Goal: Information Seeking & Learning: Learn about a topic

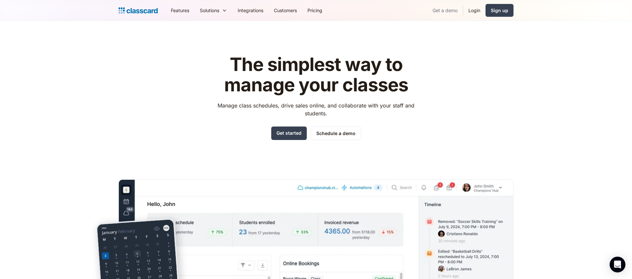
click at [450, 13] on link "Get a demo" at bounding box center [445, 10] width 36 height 15
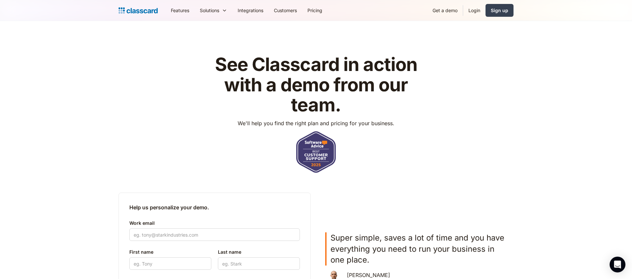
click at [132, 7] on img "home" at bounding box center [138, 10] width 39 height 9
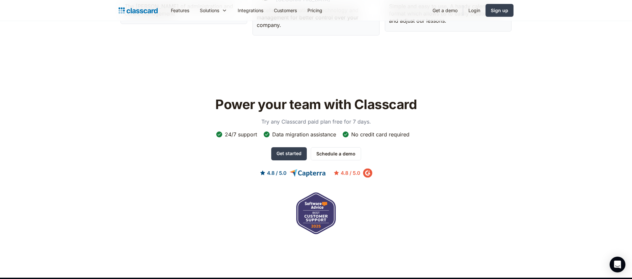
scroll to position [1935, 0]
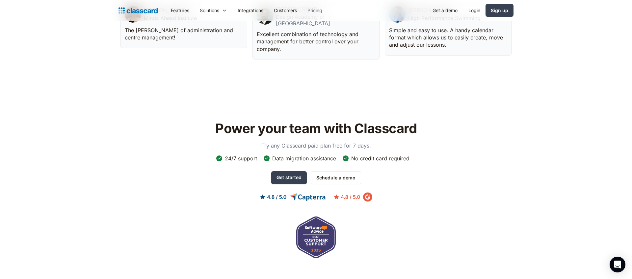
click at [322, 15] on link "Pricing" at bounding box center [314, 10] width 25 height 15
